Goal: Information Seeking & Learning: Compare options

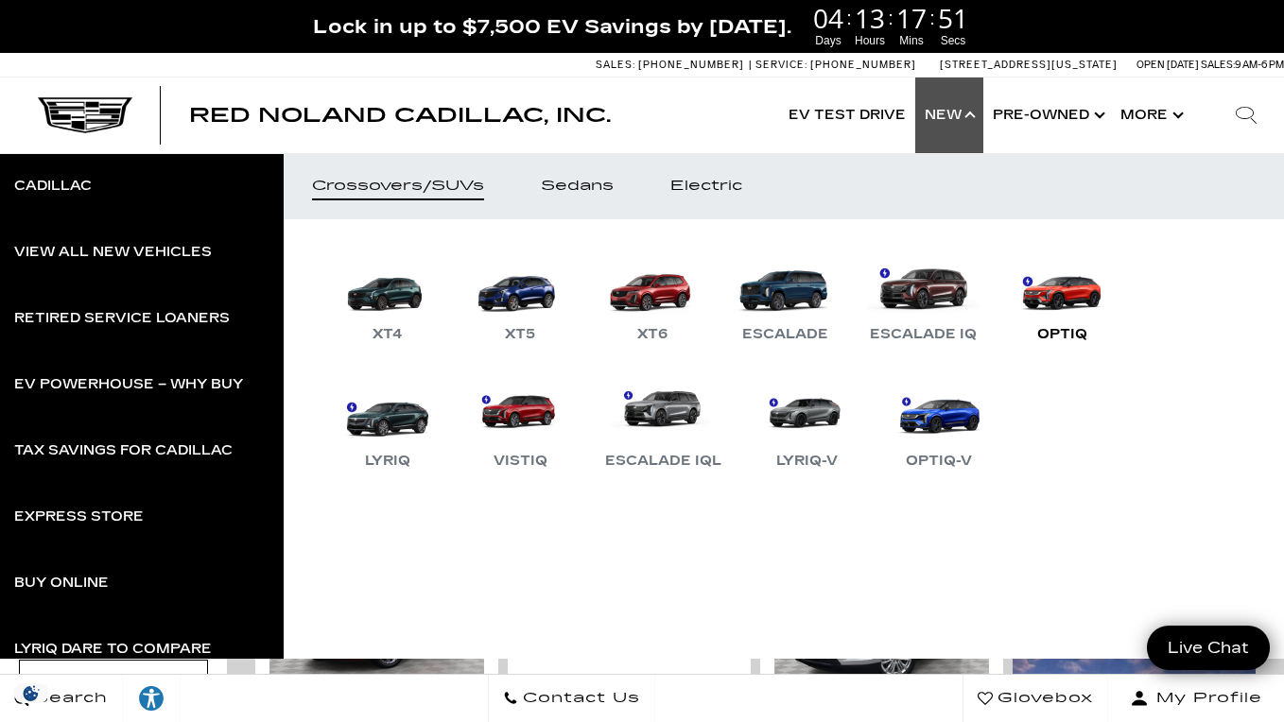
click at [1031, 302] on link "OPTIQ" at bounding box center [1061, 297] width 113 height 98
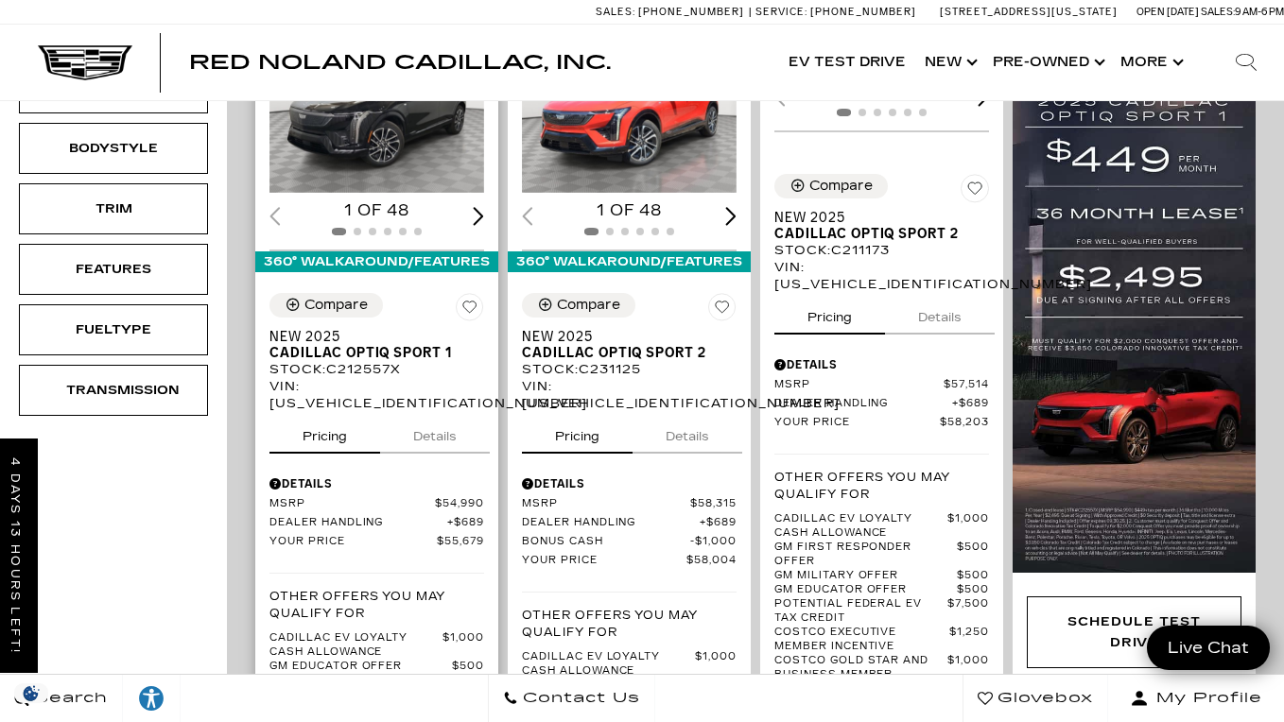
scroll to position [436, 0]
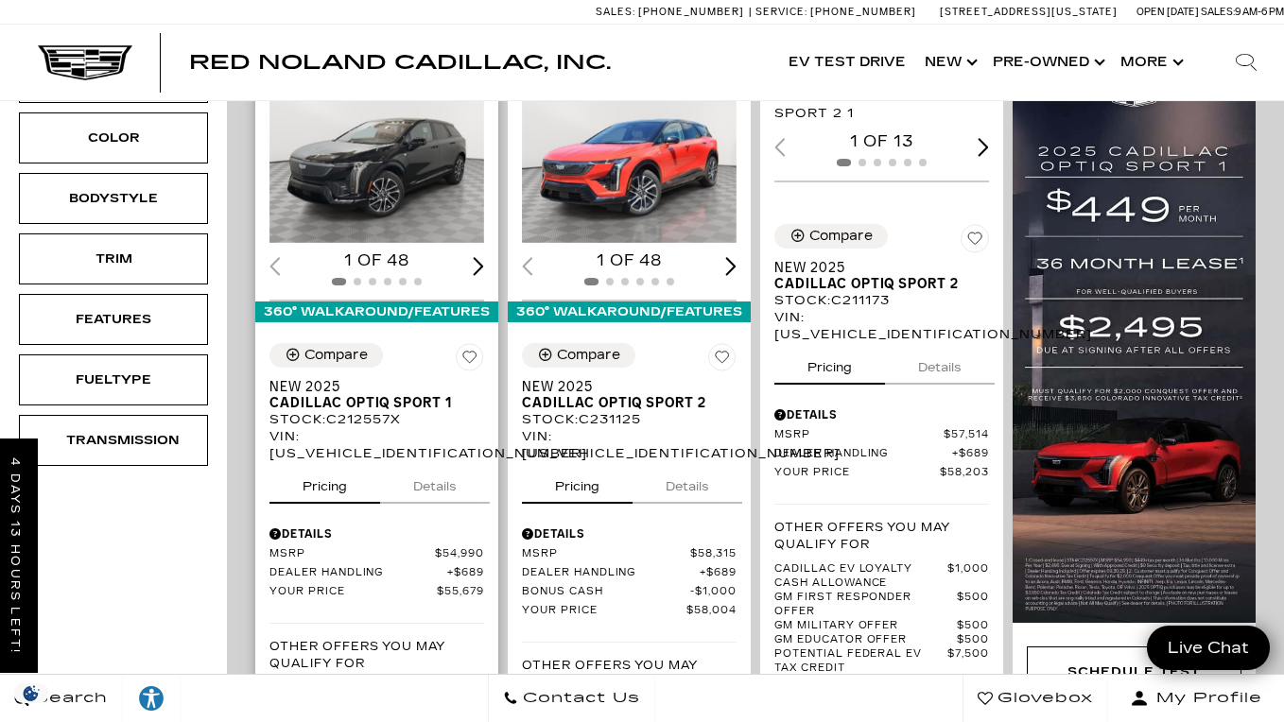
click at [451, 464] on button "Details" at bounding box center [435, 483] width 110 height 42
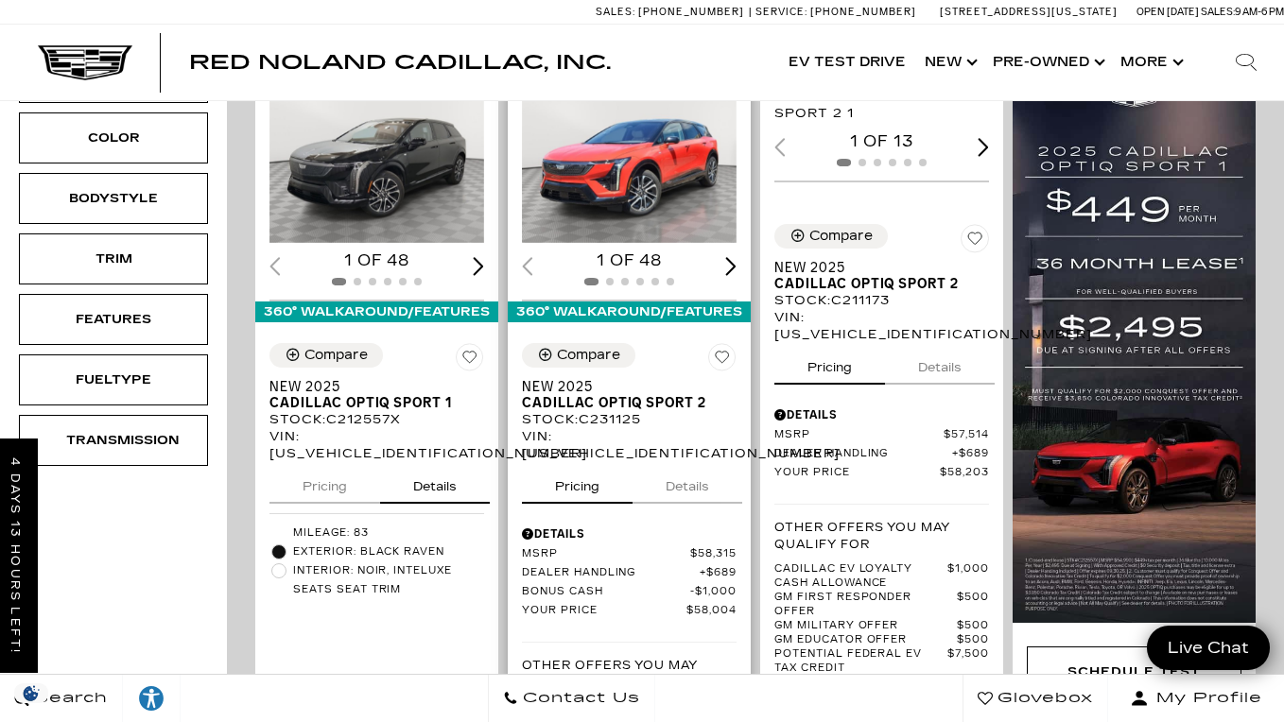
click at [701, 468] on button "Details" at bounding box center [687, 483] width 110 height 42
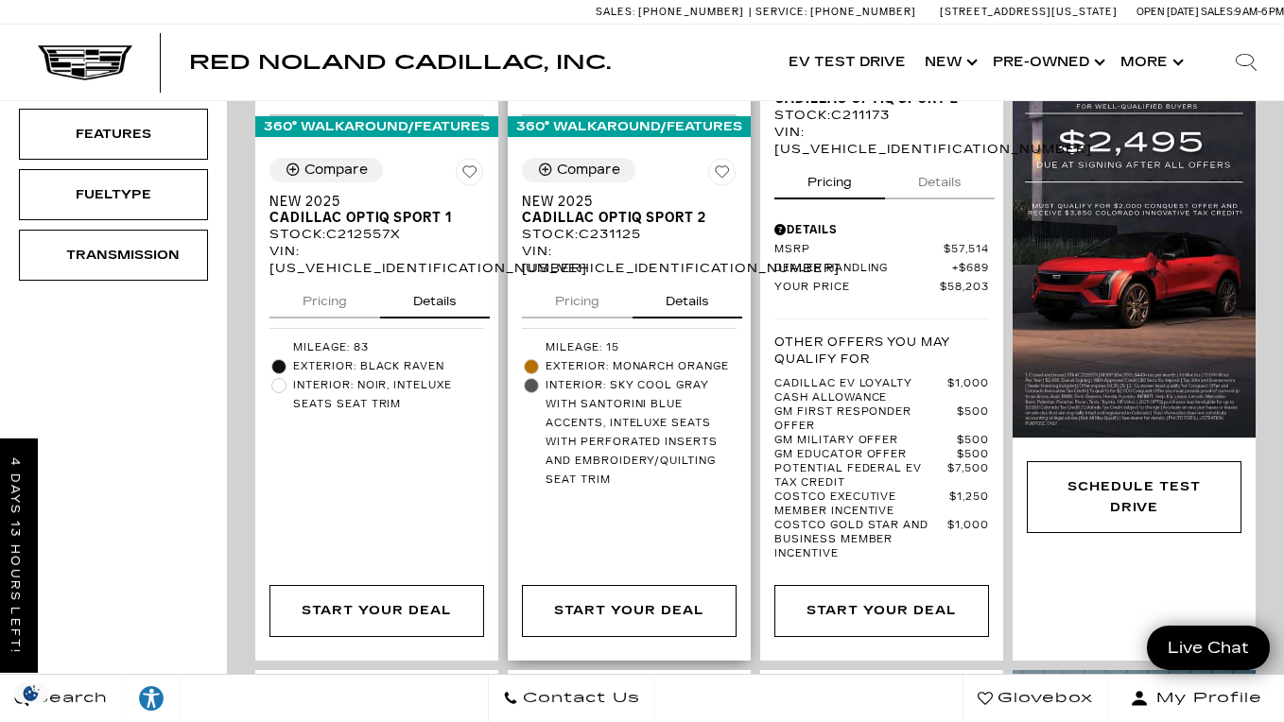
scroll to position [488, 0]
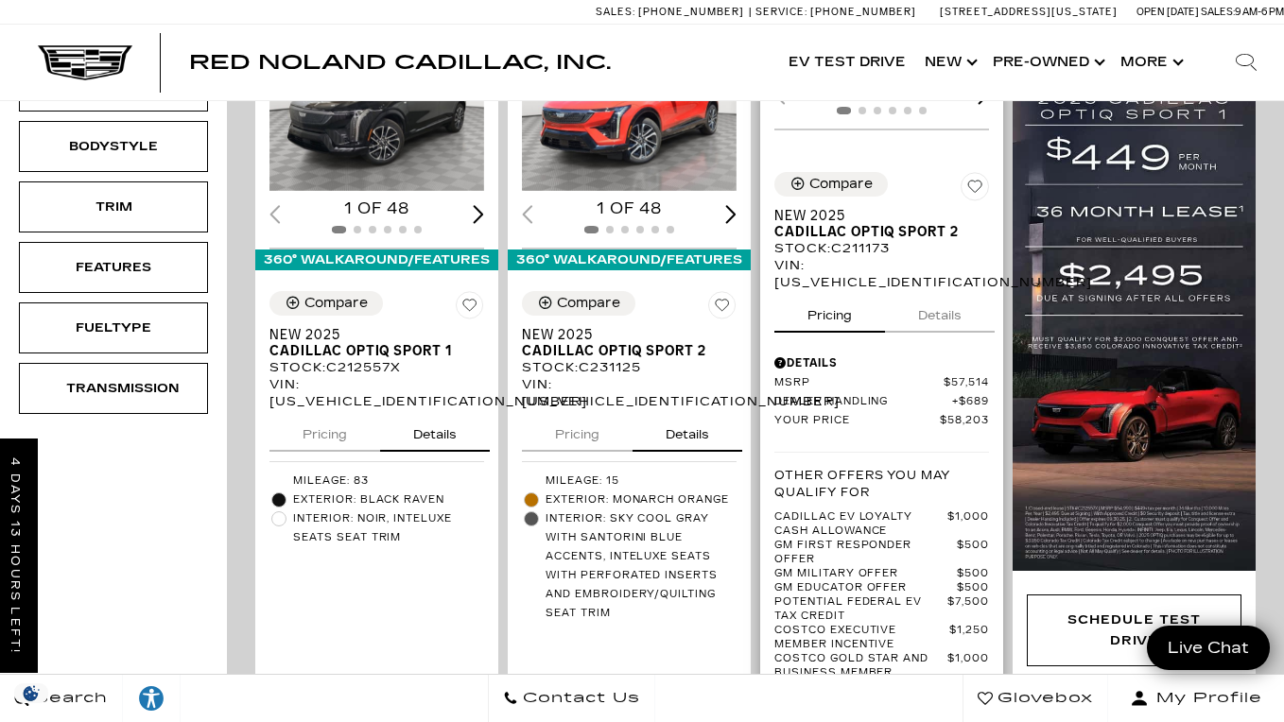
click at [950, 333] on button "Details" at bounding box center [940, 312] width 110 height 42
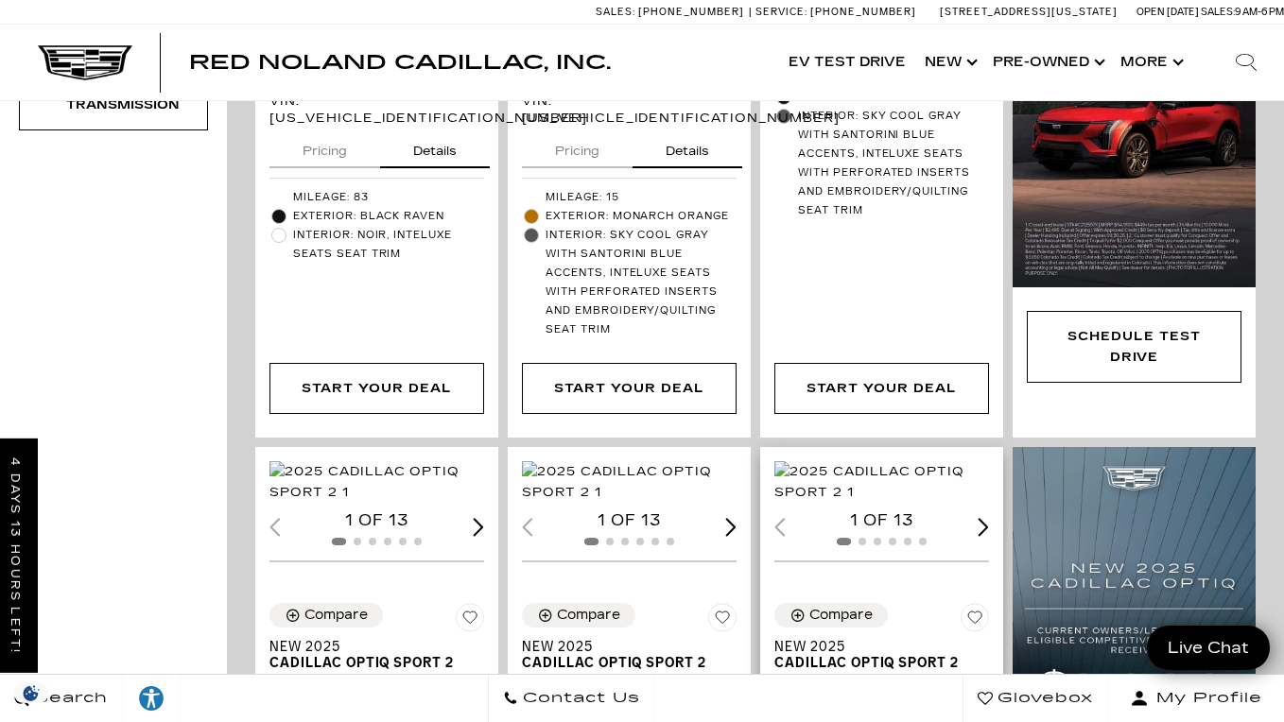
scroll to position [1054, 0]
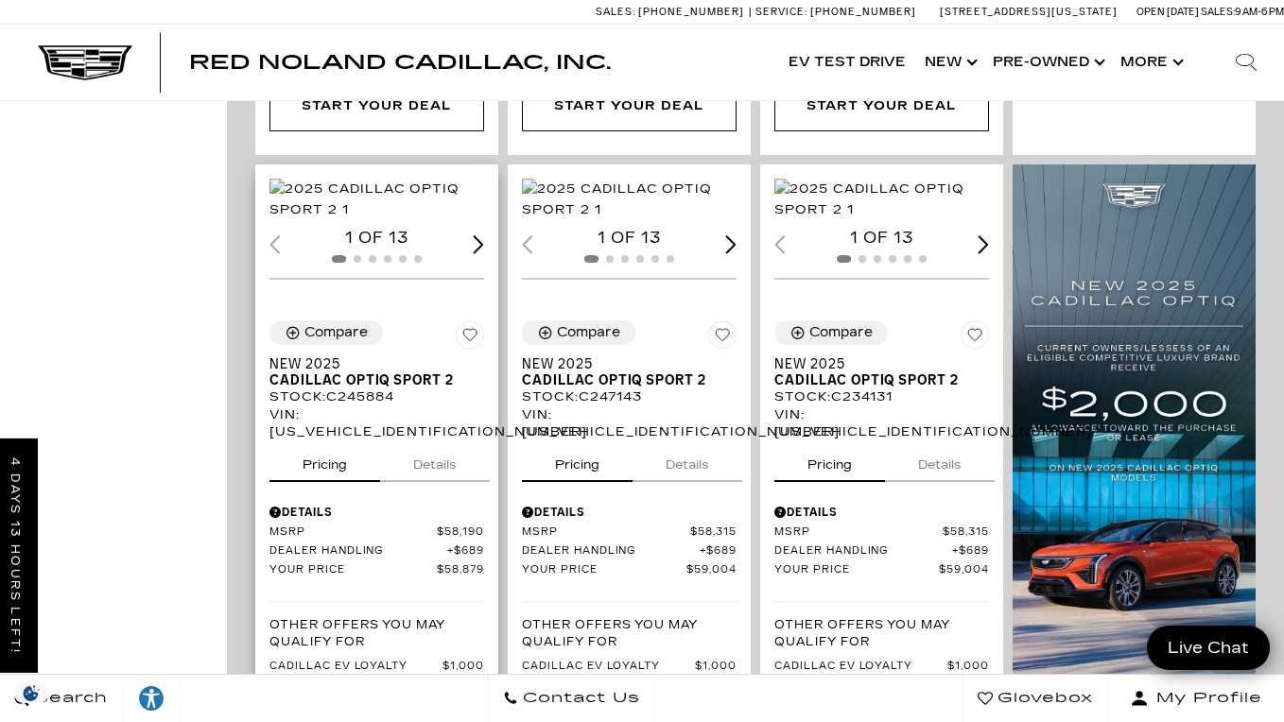
click at [434, 482] on button "Details" at bounding box center [435, 462] width 110 height 42
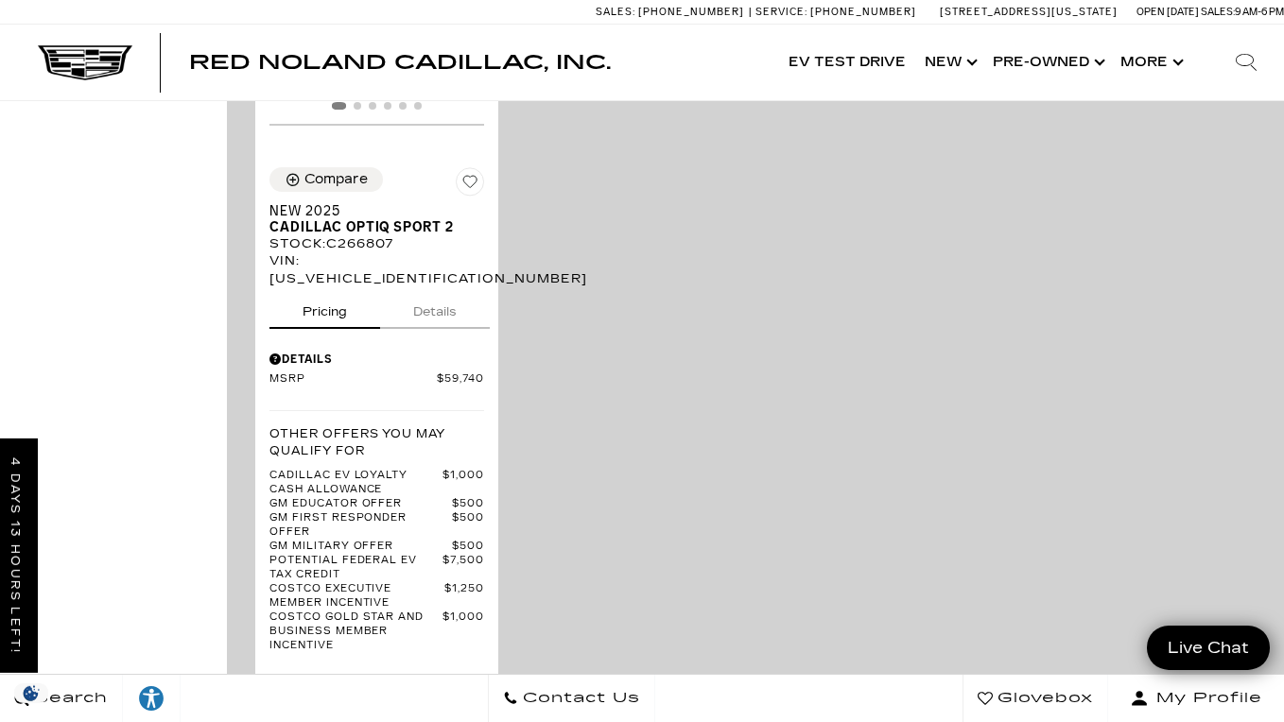
scroll to position [2082, 0]
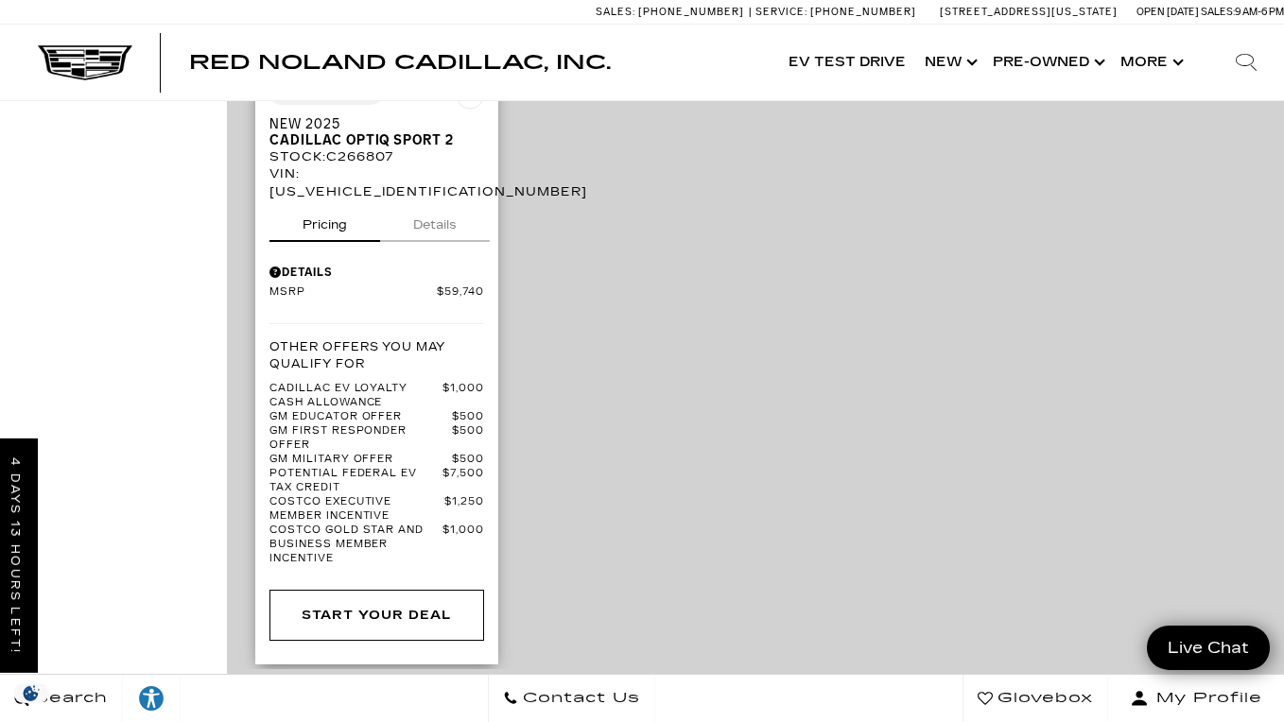
click at [430, 242] on button "Details" at bounding box center [435, 221] width 110 height 42
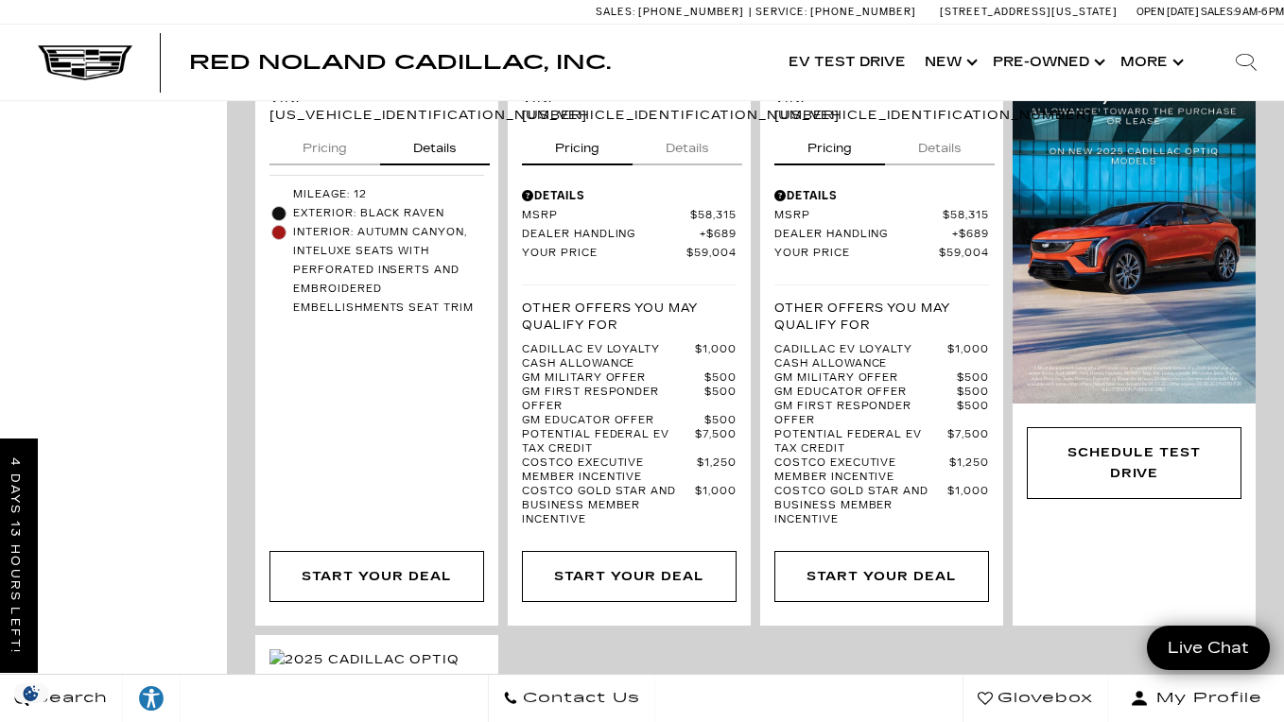
scroll to position [1264, 0]
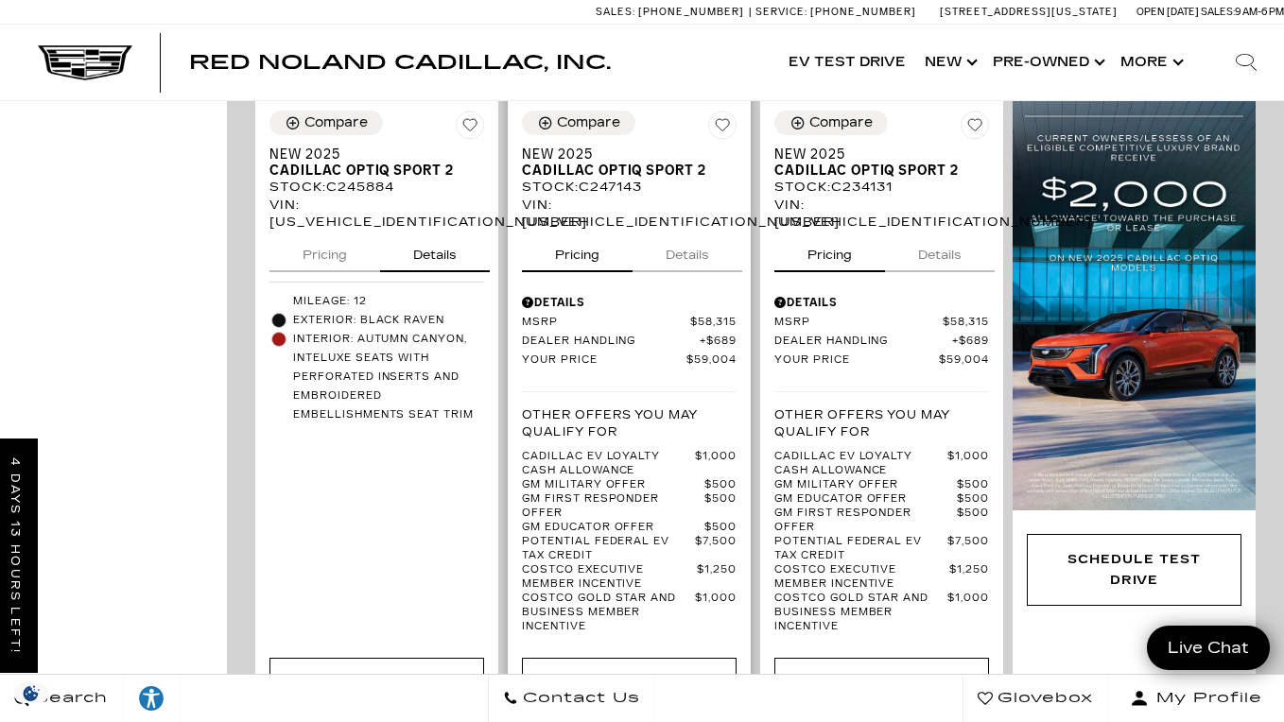
click at [693, 266] on button "Details" at bounding box center [687, 252] width 110 height 42
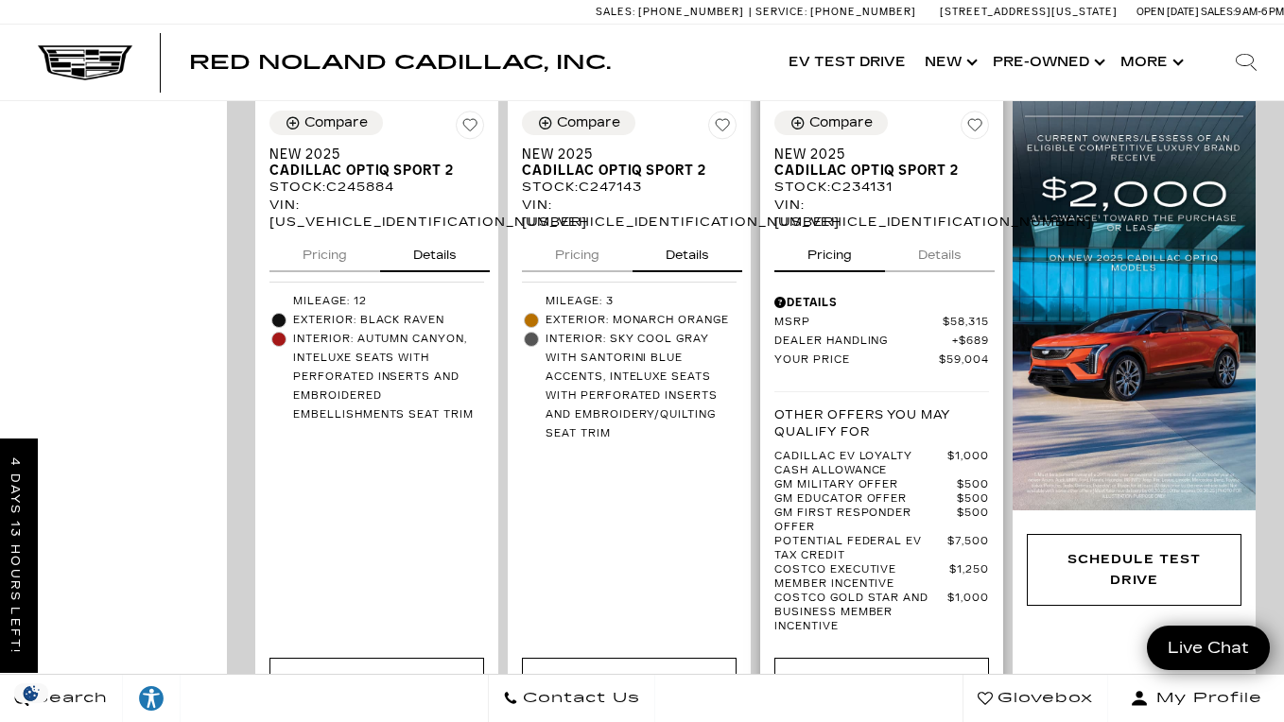
click at [950, 256] on button "Details" at bounding box center [940, 252] width 110 height 42
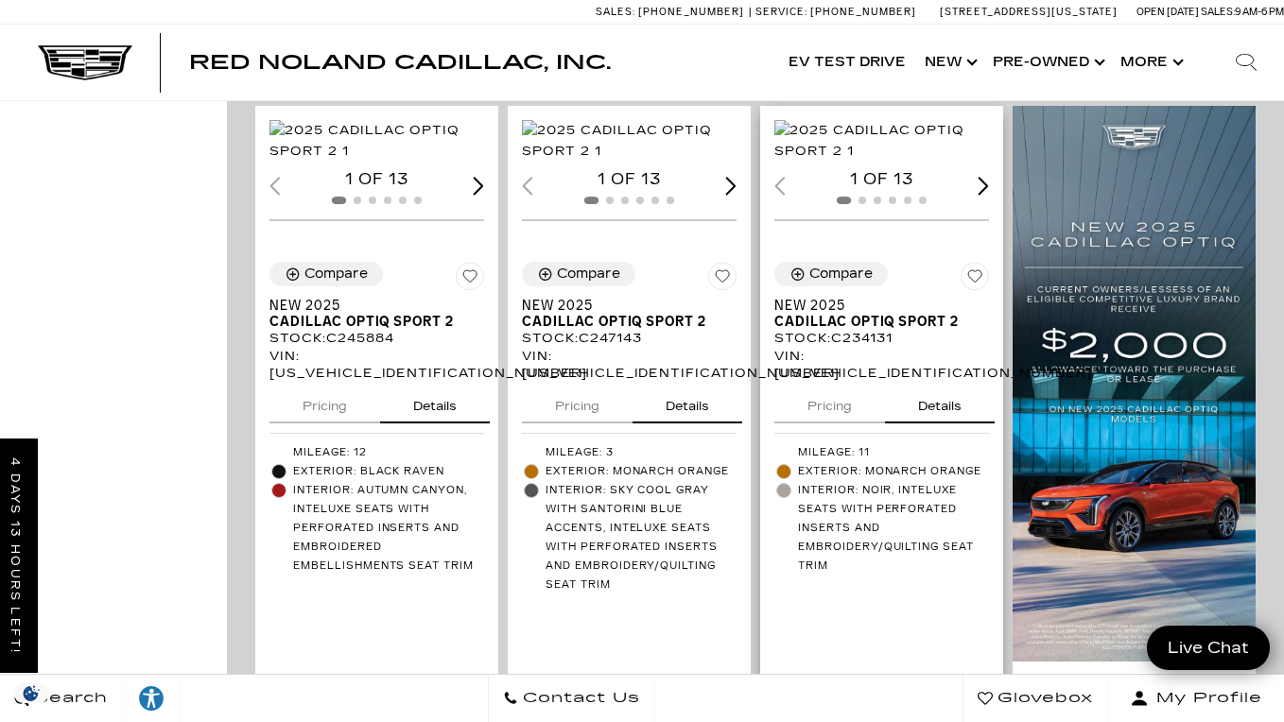
scroll to position [1110, 0]
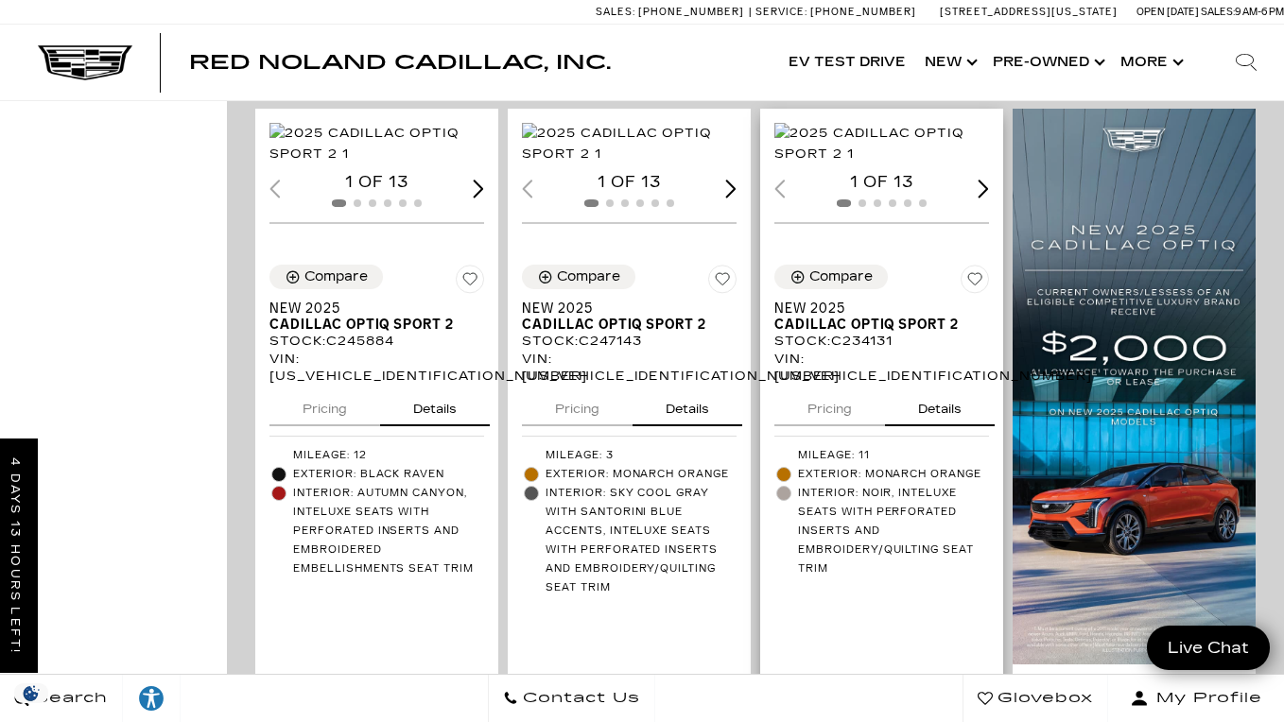
click at [885, 165] on img "1 / 2" at bounding box center [881, 144] width 215 height 42
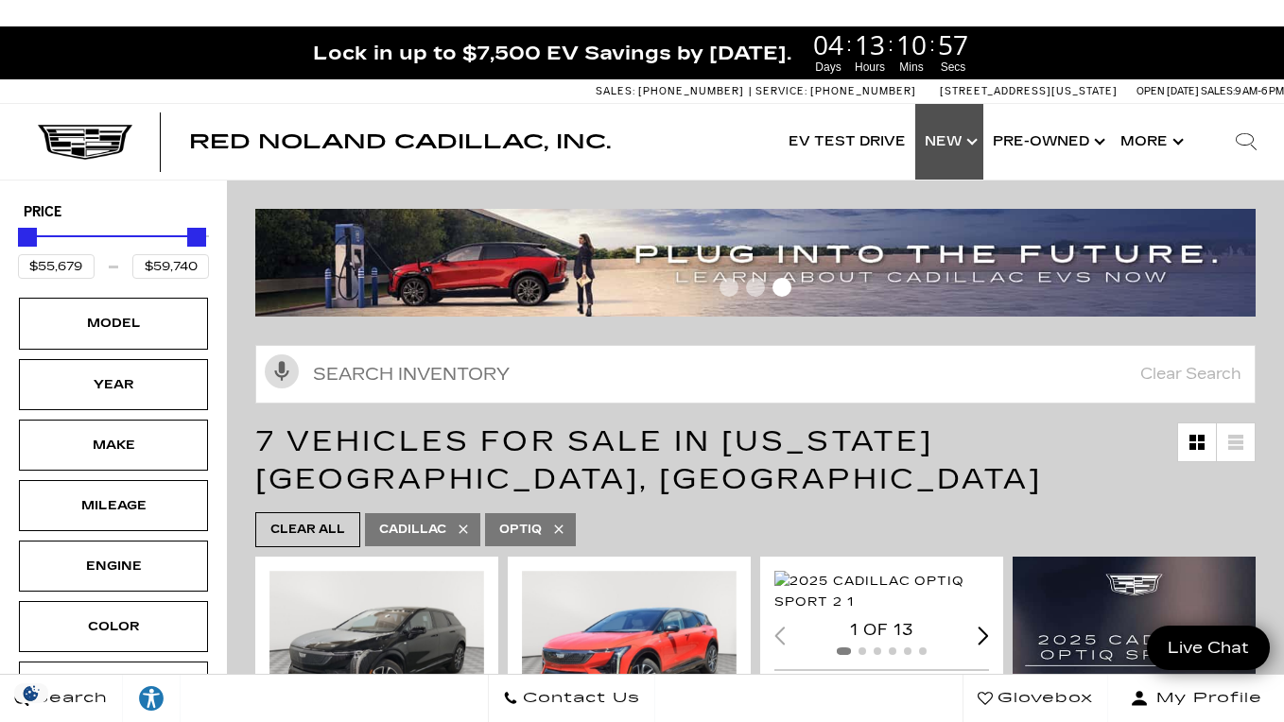
click at [937, 159] on link "Show New" at bounding box center [949, 142] width 68 height 76
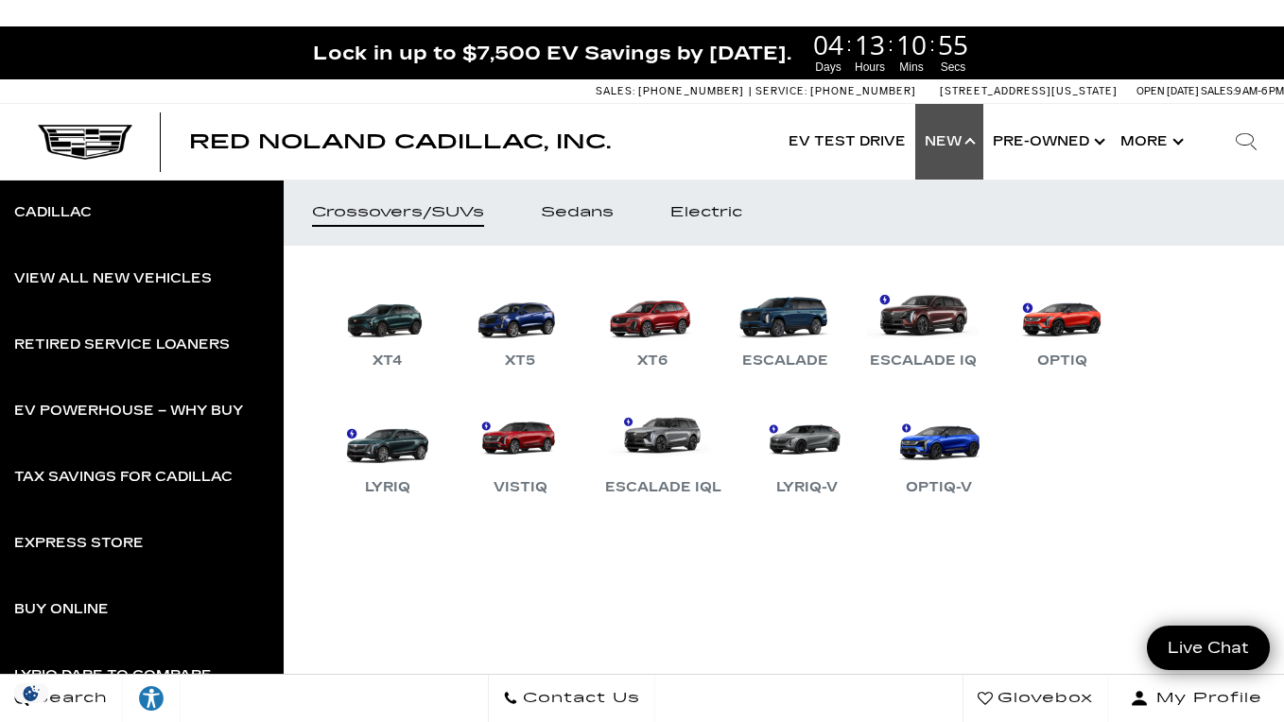
click at [956, 147] on link "Show New" at bounding box center [949, 142] width 68 height 76
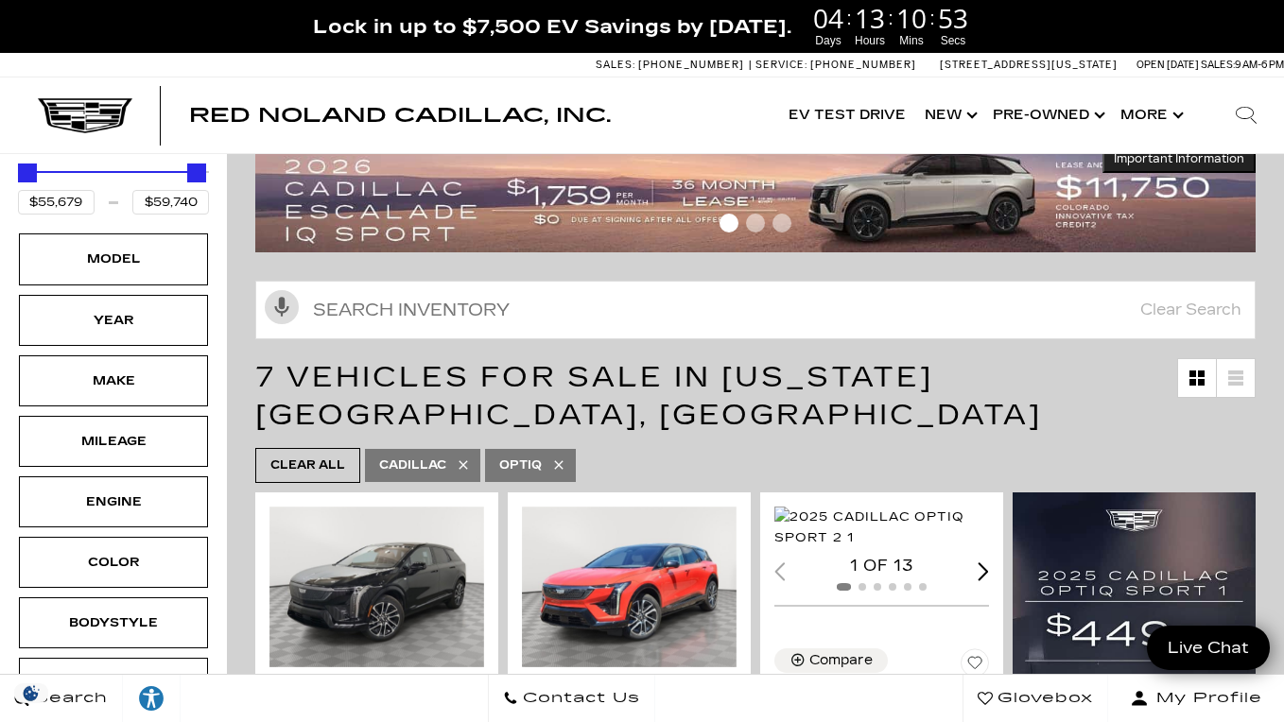
scroll to position [77, 0]
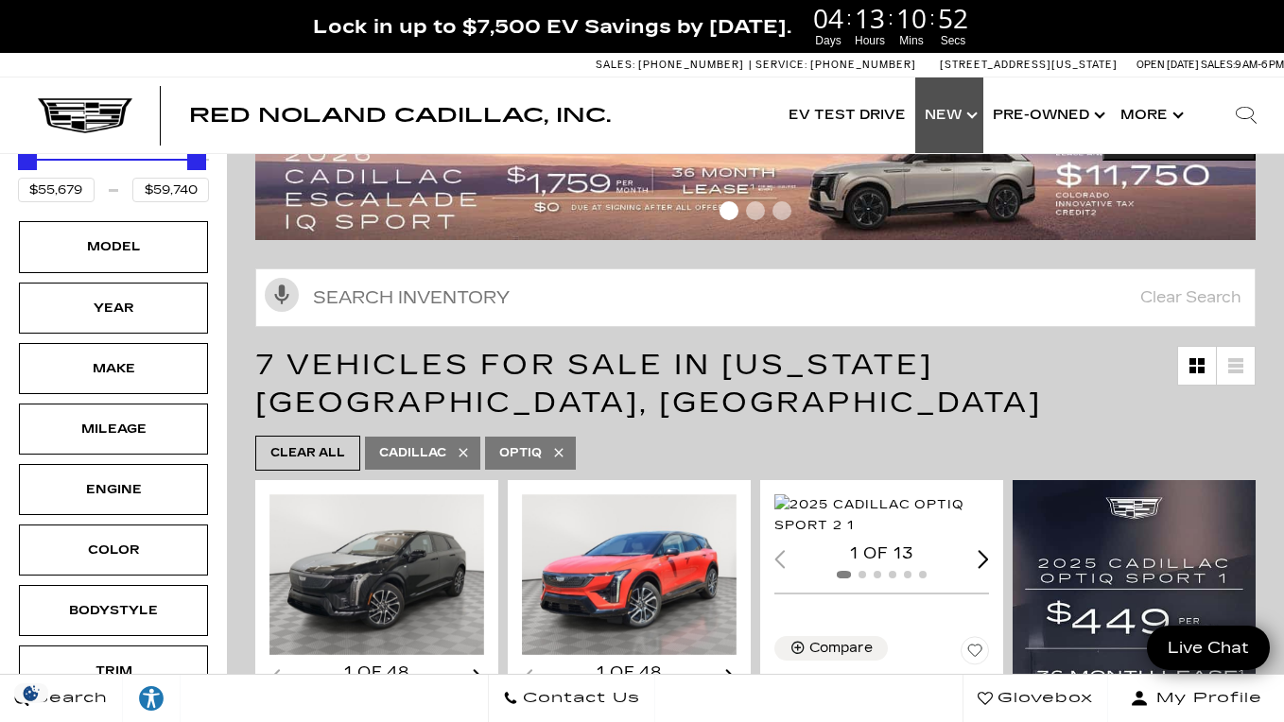
click at [962, 119] on link "Show New" at bounding box center [949, 116] width 68 height 76
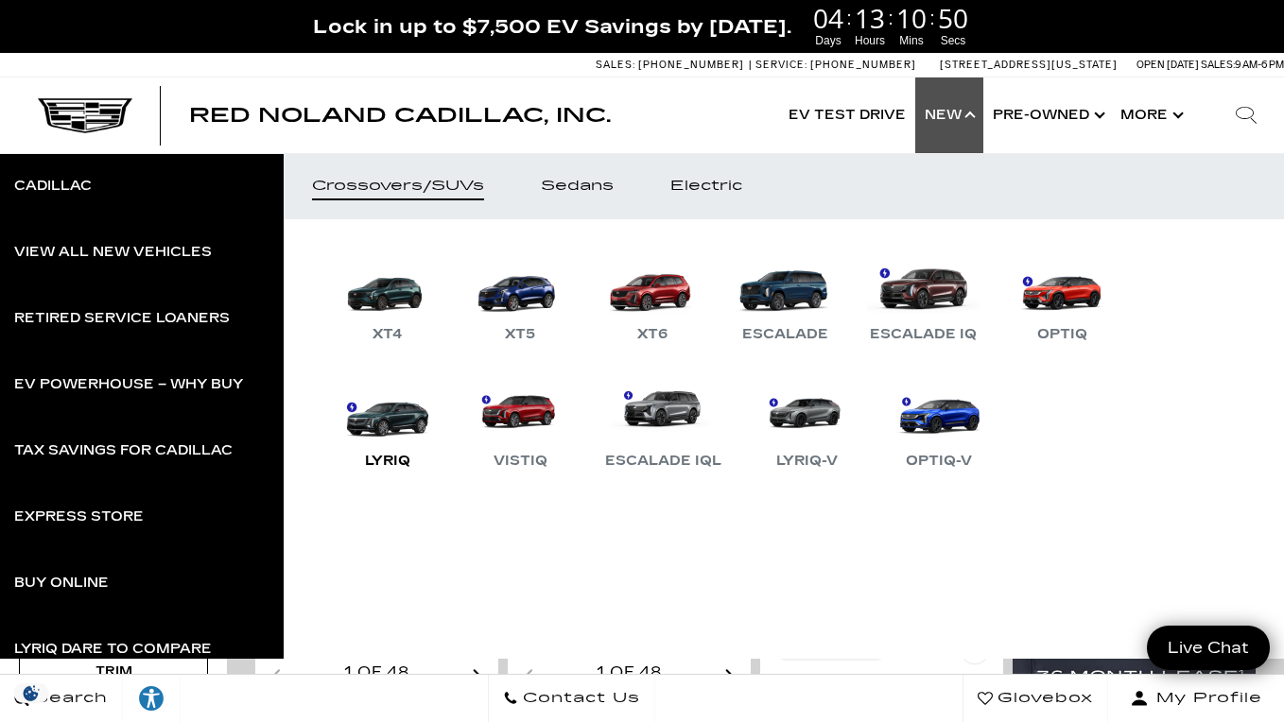
click at [386, 431] on link "LYRIQ" at bounding box center [387, 423] width 113 height 98
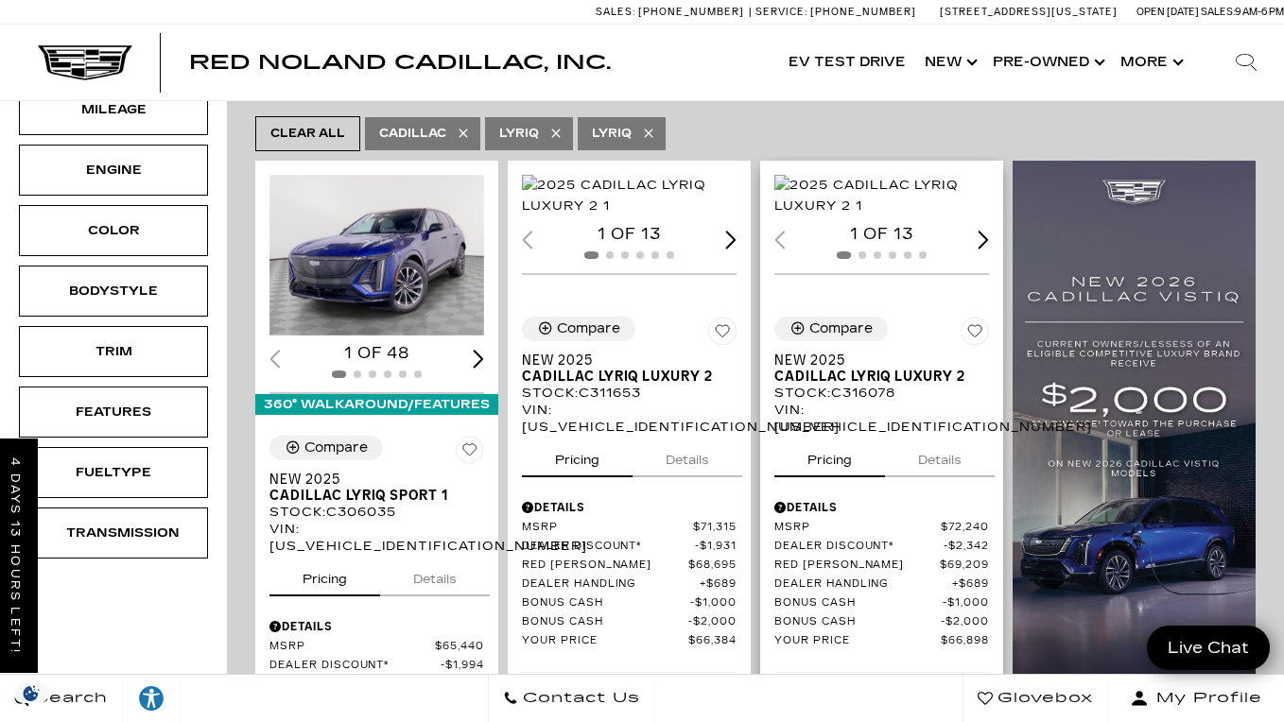
scroll to position [591, 0]
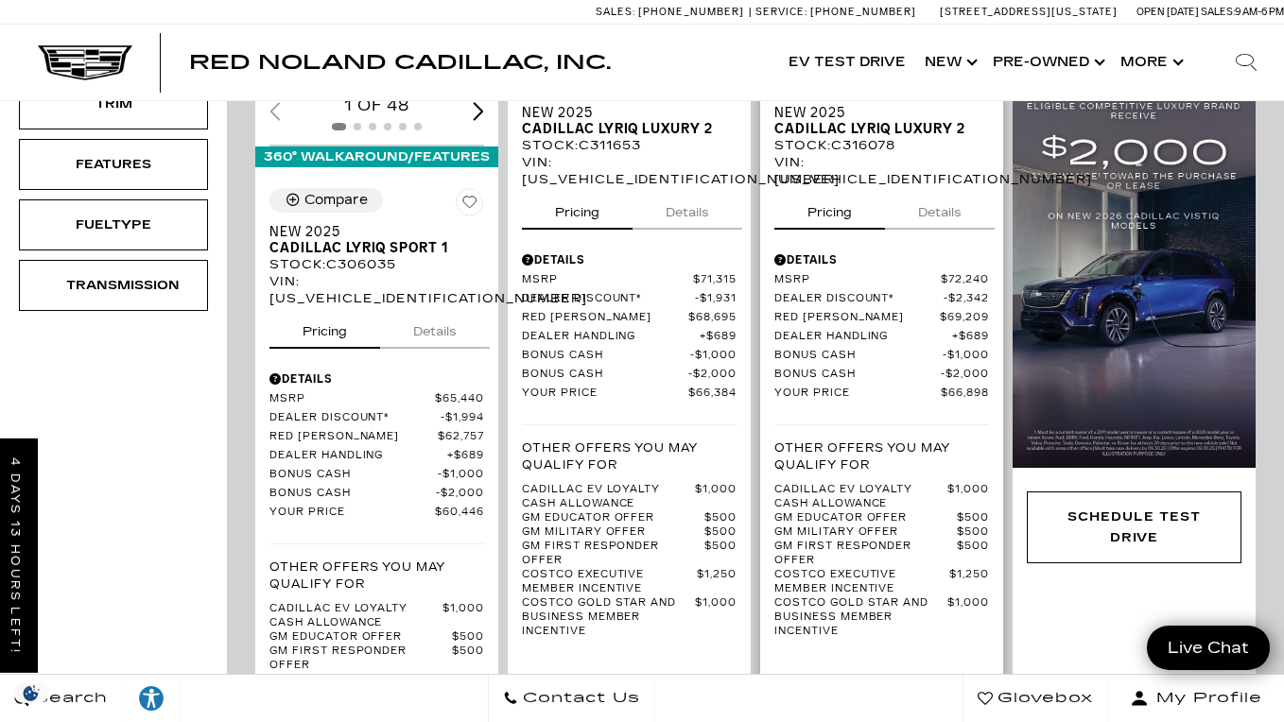
click at [949, 230] on button "Details" at bounding box center [940, 209] width 110 height 42
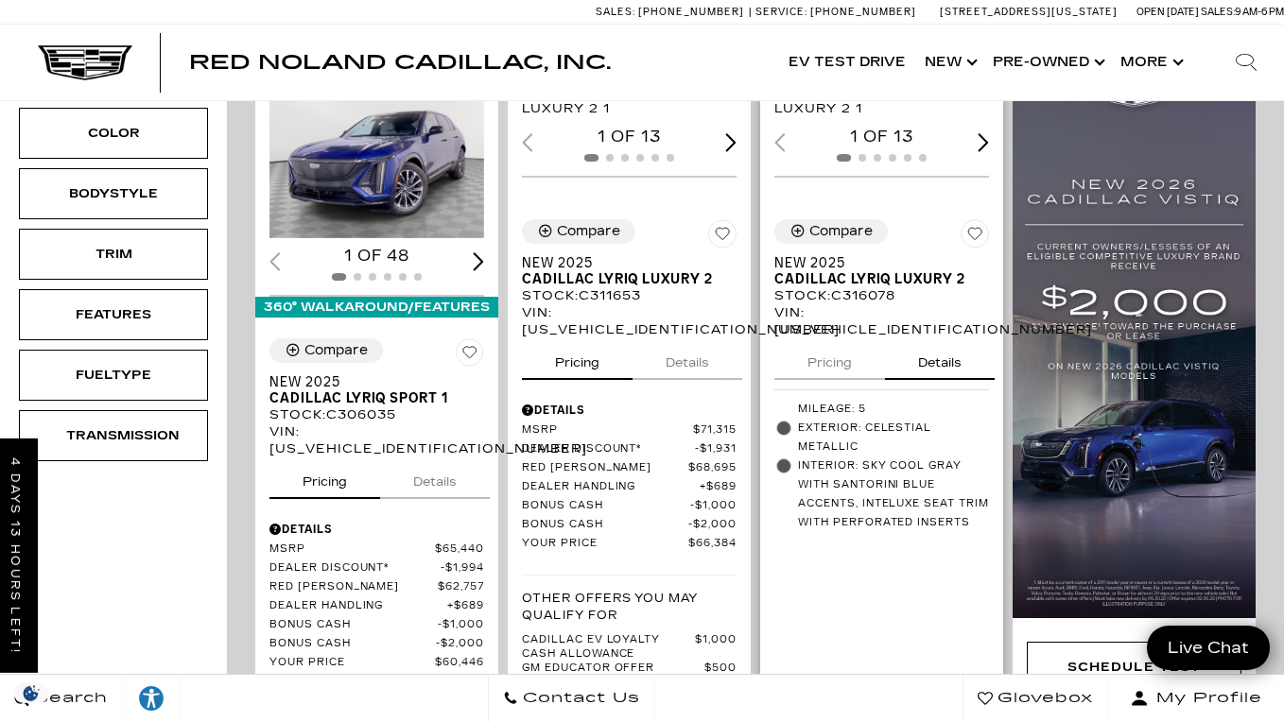
scroll to position [445, 0]
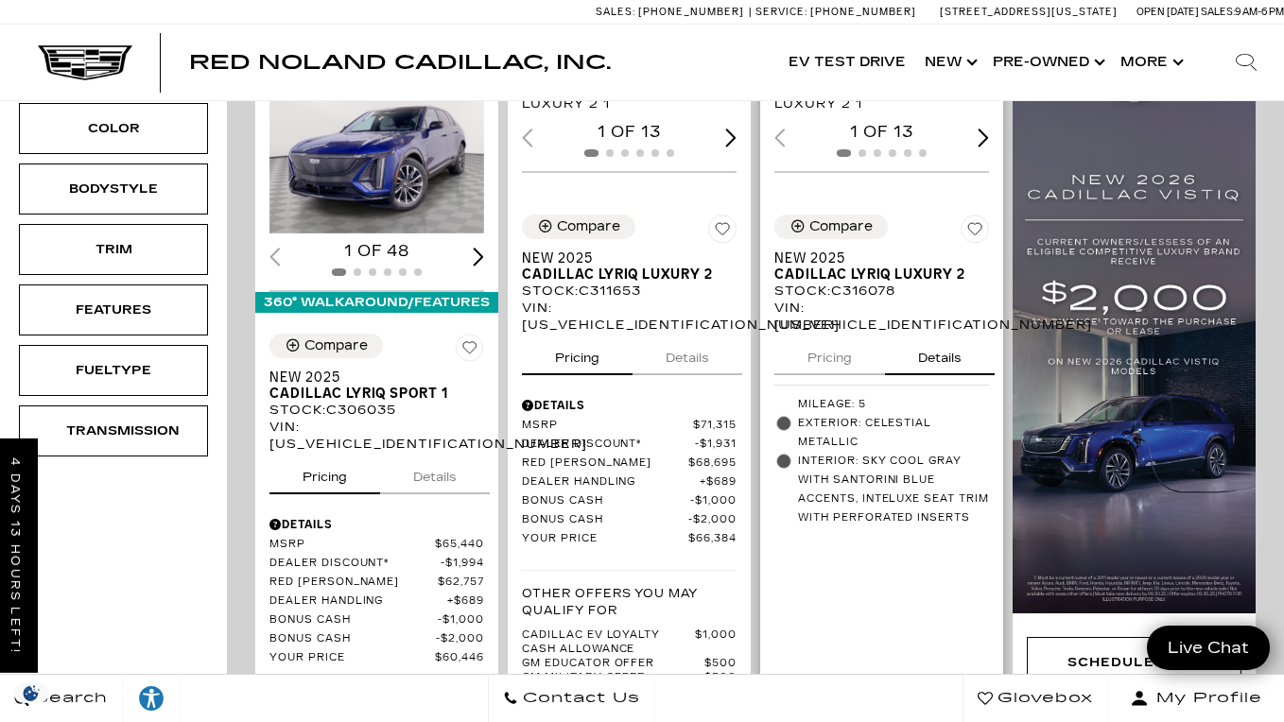
click at [852, 375] on button "Pricing" at bounding box center [829, 355] width 111 height 42
